Goal: Find specific page/section: Find specific page/section

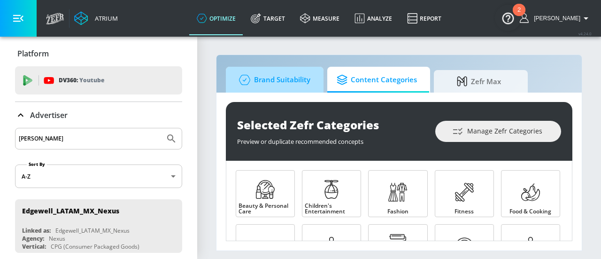
click at [261, 79] on span "Brand Suitability" at bounding box center [272, 80] width 75 height 23
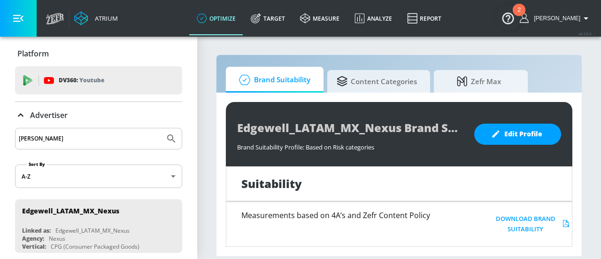
click at [515, 12] on div "2" at bounding box center [519, 10] width 13 height 12
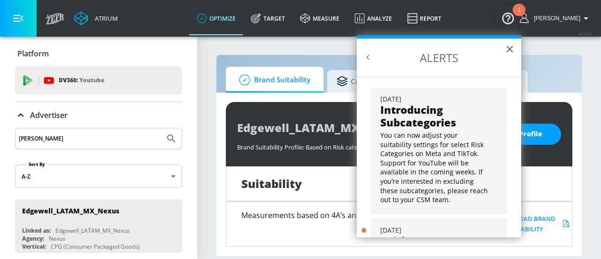
click at [588, 59] on section "Brand Suitability Content Categories Zefr Max Edgewell_LATAM_MX_Nexus Brand Sui…" at bounding box center [399, 147] width 404 height 223
click at [512, 52] on button "×" at bounding box center [510, 48] width 9 height 15
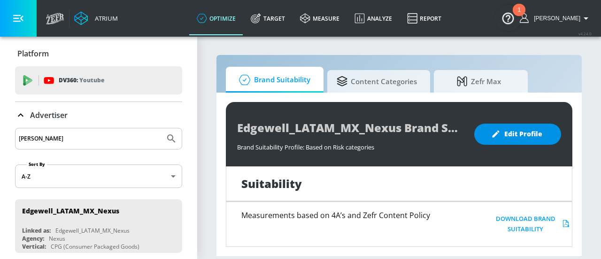
click at [521, 137] on span "Edit Profile" at bounding box center [517, 134] width 49 height 12
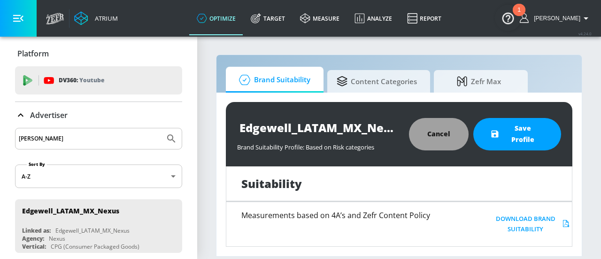
click at [452, 137] on button "Cancel" at bounding box center [439, 134] width 60 height 32
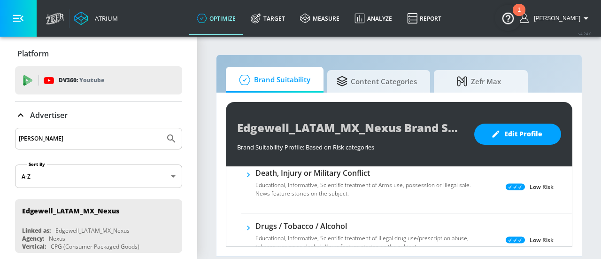
scroll to position [217, 0]
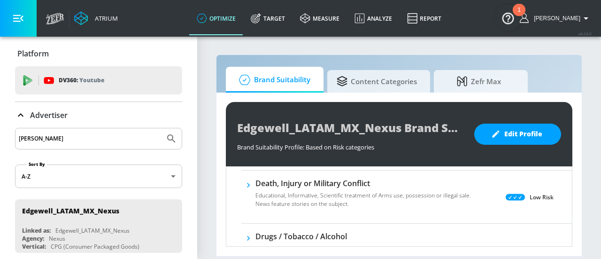
drag, startPoint x: 131, startPoint y: 138, endPoint x: 0, endPoint y: 152, distance: 131.4
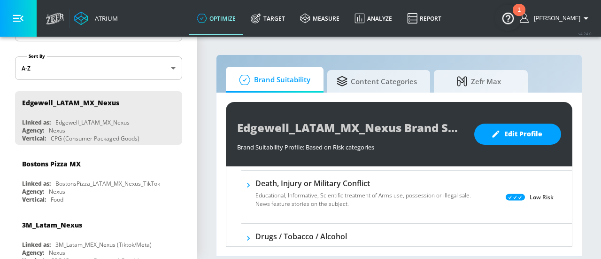
scroll to position [114, 0]
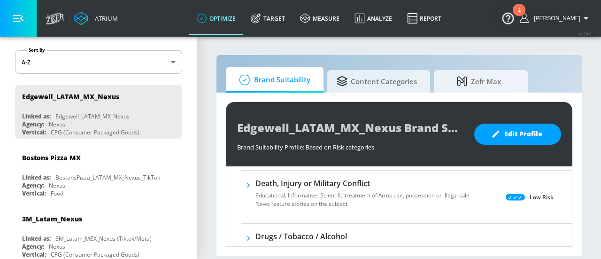
drag, startPoint x: 189, startPoint y: 123, endPoint x: 191, endPoint y: 137, distance: 14.3
click at [191, 137] on div "Platform DV360: Youtube DV360: Youtube Advertiser Sort By A-Z asc ​ Edgewell_LA…" at bounding box center [98, 148] width 197 height 222
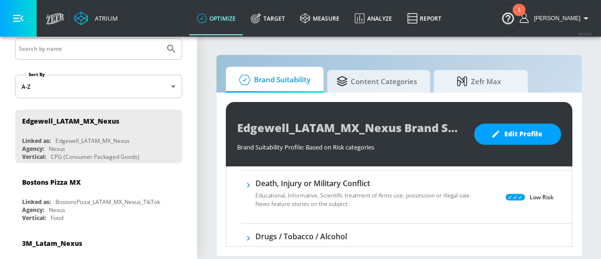
scroll to position [143, 0]
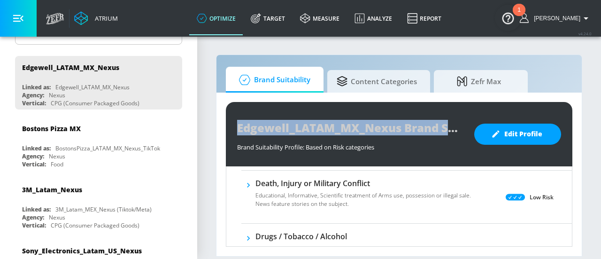
drag, startPoint x: 199, startPoint y: 155, endPoint x: 197, endPoint y: 174, distance: 18.9
click at [197, 174] on div "Atrium optimize Target measure Analyze Report optimize Target measure Analyze R…" at bounding box center [300, 129] width 601 height 259
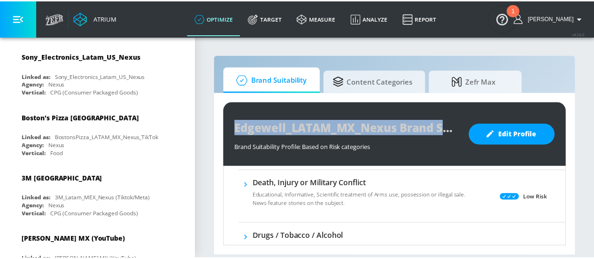
scroll to position [417, 0]
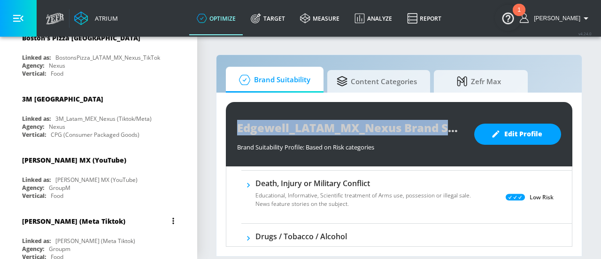
click at [121, 213] on div "[PERSON_NAME] (Meta Tiktok)" at bounding box center [101, 221] width 158 height 23
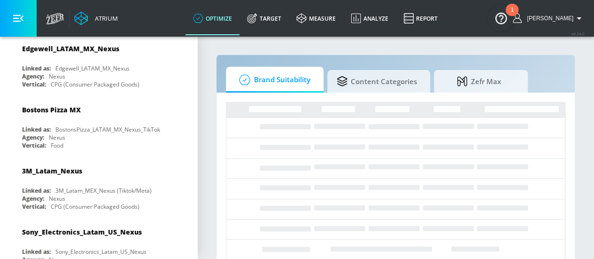
scroll to position [219, 0]
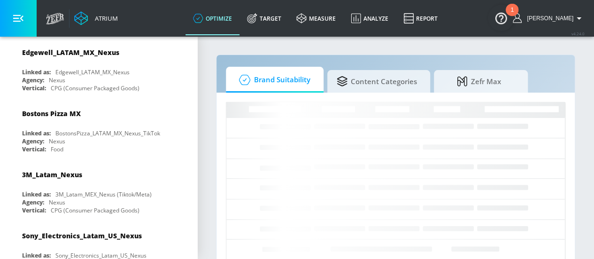
drag, startPoint x: 181, startPoint y: 171, endPoint x: 185, endPoint y: 157, distance: 14.6
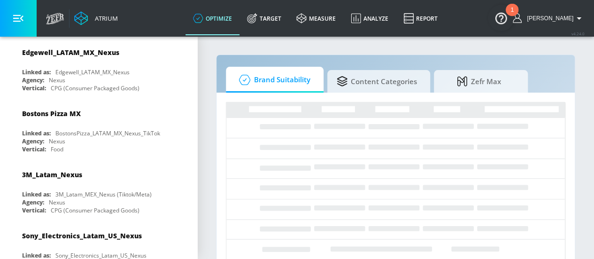
click at [184, 152] on div "Platform DV360: Youtube DV360: Youtube Advertiser Sort By A-Z asc ​ McCormick (…" at bounding box center [98, 143] width 197 height 652
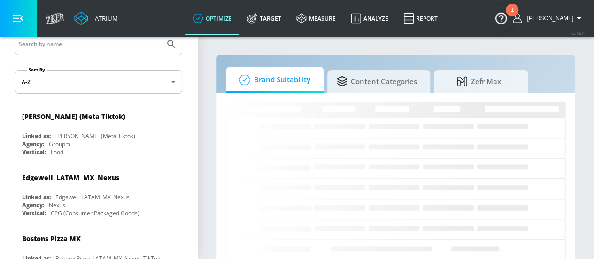
scroll to position [70, 0]
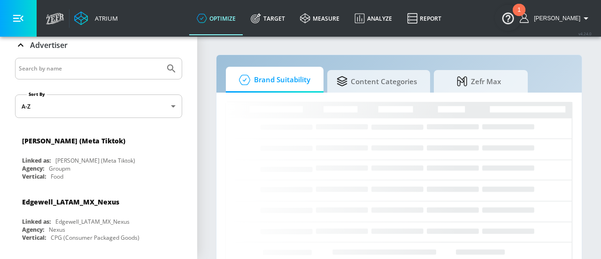
click at [157, 107] on body "Atrium optimize Target measure Analyze Report optimize Target measure Analyze R…" at bounding box center [300, 152] width 601 height 305
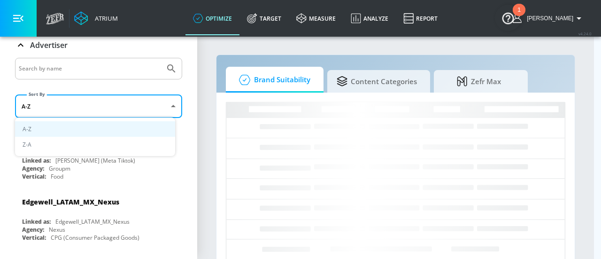
click at [157, 107] on div at bounding box center [300, 129] width 601 height 259
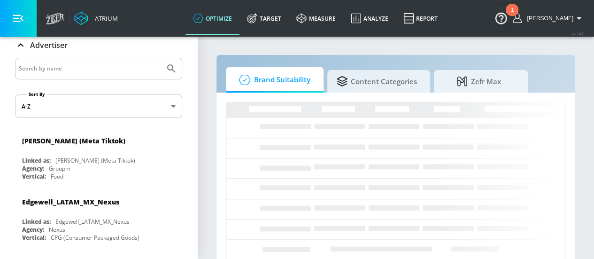
click at [125, 67] on input "Search by name" at bounding box center [90, 68] width 142 height 12
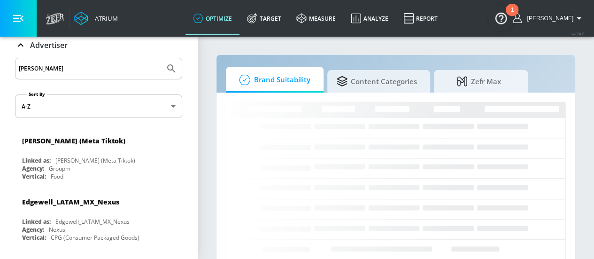
type input "tyson"
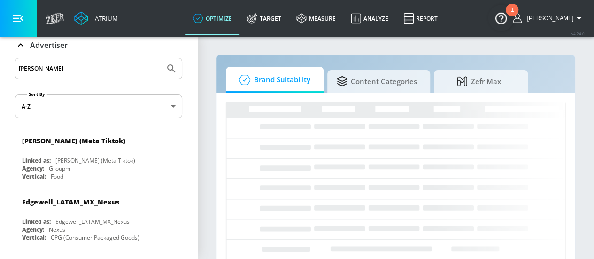
click at [161, 58] on button "Submit Search" at bounding box center [171, 68] width 21 height 21
click at [125, 67] on input "tyson" at bounding box center [90, 68] width 142 height 12
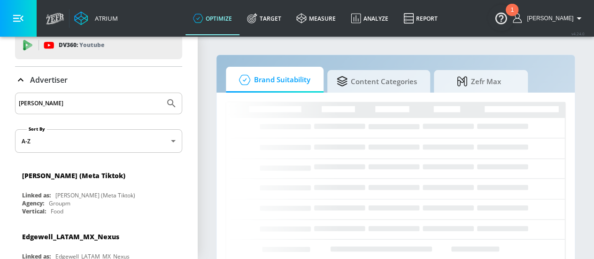
scroll to position [0, 0]
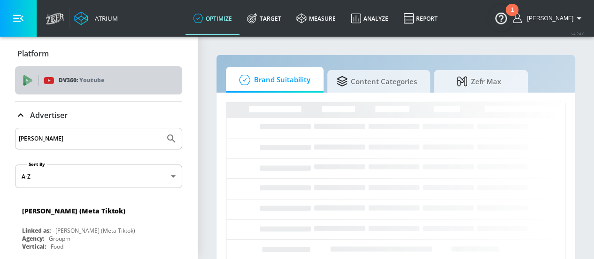
click at [133, 86] on div "DV360: Youtube" at bounding box center [98, 80] width 167 height 28
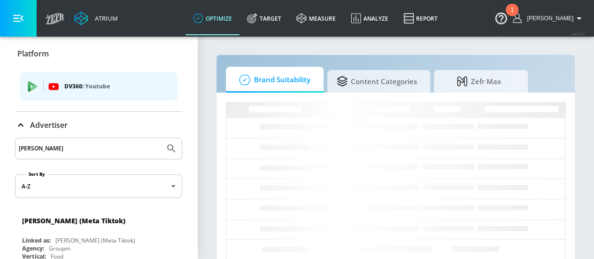
click at [41, 78] on div "DV360: Youtube" at bounding box center [99, 86] width 158 height 28
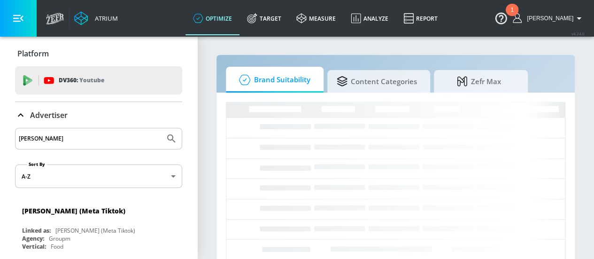
click at [41, 78] on span "DV360: Youtube" at bounding box center [99, 80] width 152 height 10
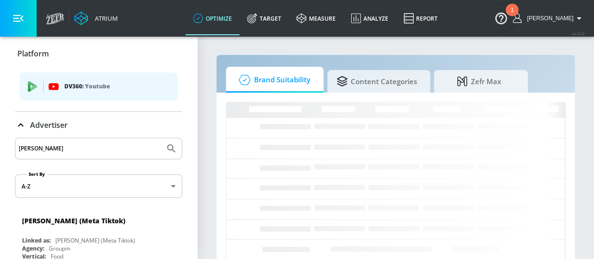
drag, startPoint x: 199, startPoint y: 101, endPoint x: 197, endPoint y: 93, distance: 9.1
click at [197, 93] on section "Brand Suitability Content Categories Zefr Max Loading..." at bounding box center [395, 168] width 397 height 265
click at [20, 26] on button "button" at bounding box center [18, 18] width 37 height 37
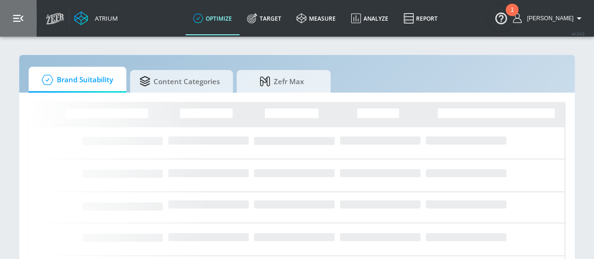
click at [24, 14] on button "button" at bounding box center [18, 18] width 37 height 37
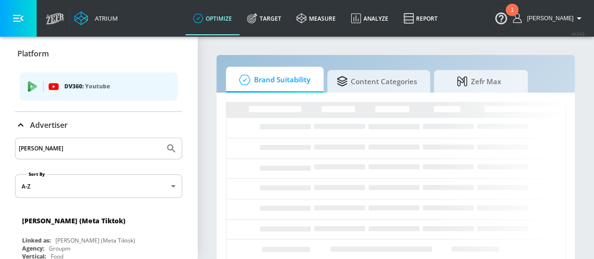
drag, startPoint x: 151, startPoint y: 83, endPoint x: 133, endPoint y: 86, distance: 18.1
click at [133, 86] on p "DV360: Youtube" at bounding box center [117, 86] width 106 height 10
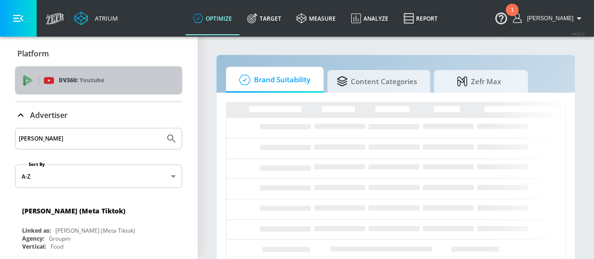
click at [133, 86] on div "DV360: Youtube" at bounding box center [98, 80] width 167 height 28
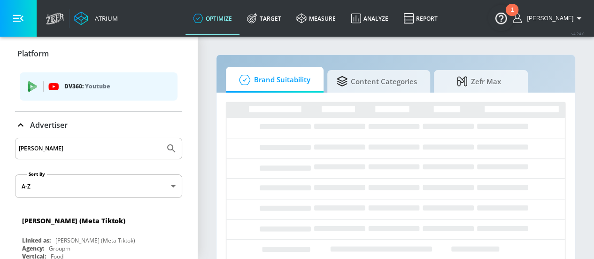
drag, startPoint x: 62, startPoint y: 149, endPoint x: 0, endPoint y: 143, distance: 62.3
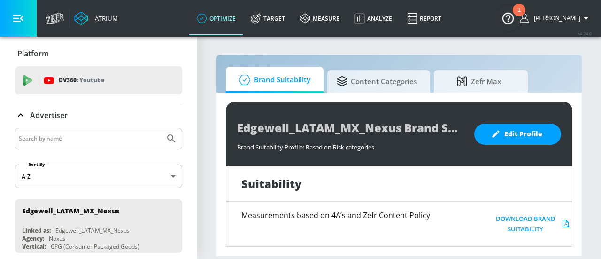
click at [33, 53] on p "Platform" at bounding box center [32, 53] width 31 height 10
click at [25, 112] on icon at bounding box center [20, 114] width 11 height 11
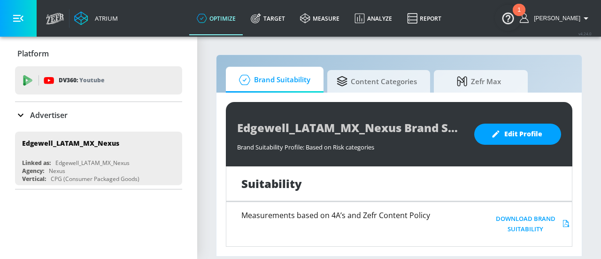
click at [513, 12] on img "Open Resource Center, 1 new notification" at bounding box center [508, 18] width 26 height 26
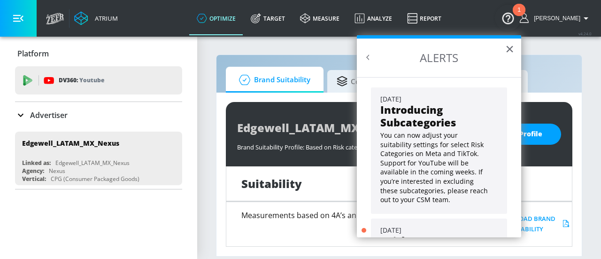
click at [583, 20] on icon "button" at bounding box center [586, 18] width 11 height 11
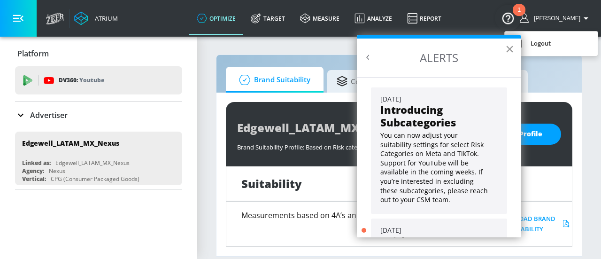
click at [513, 50] on button "×" at bounding box center [510, 48] width 9 height 15
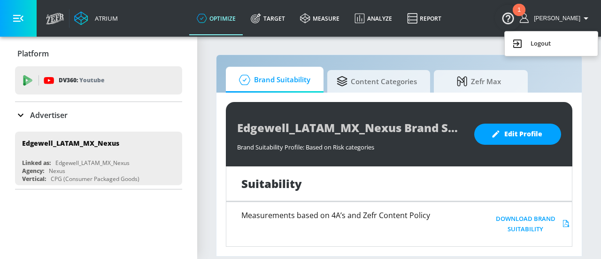
click at [20, 16] on div at bounding box center [300, 129] width 601 height 259
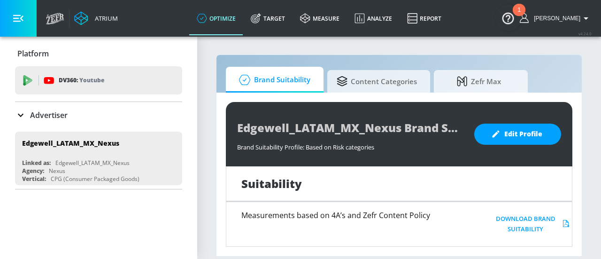
click at [23, 21] on button "button" at bounding box center [18, 18] width 37 height 37
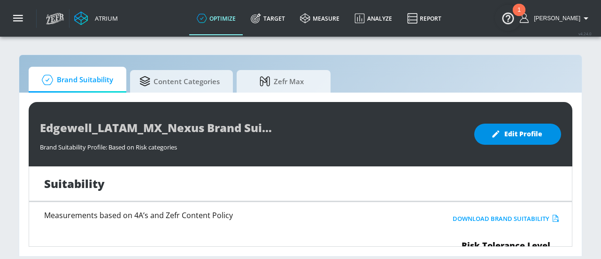
click at [506, 140] on button "Edit Profile" at bounding box center [517, 134] width 87 height 21
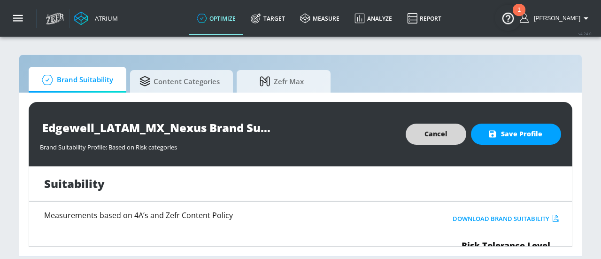
click at [434, 128] on span "Cancel" at bounding box center [436, 134] width 23 height 12
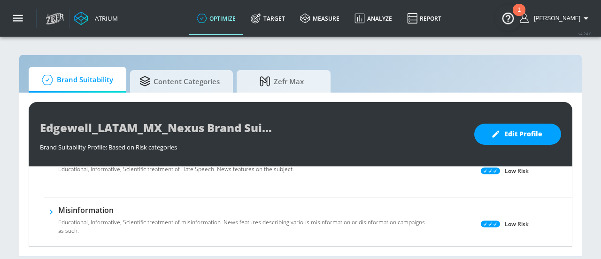
scroll to position [491, 0]
